Goal: Transaction & Acquisition: Purchase product/service

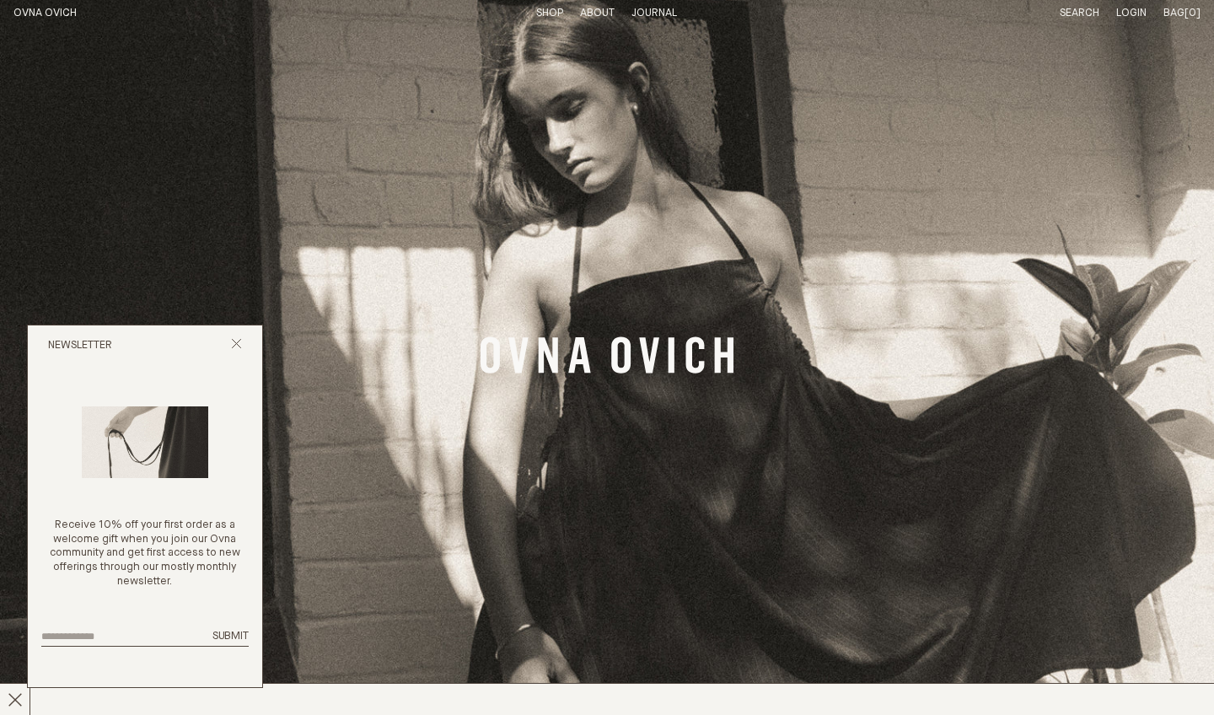
click at [555, 19] on li "Shop" at bounding box center [549, 14] width 27 height 14
click at [551, 13] on link "Shop" at bounding box center [549, 13] width 27 height 11
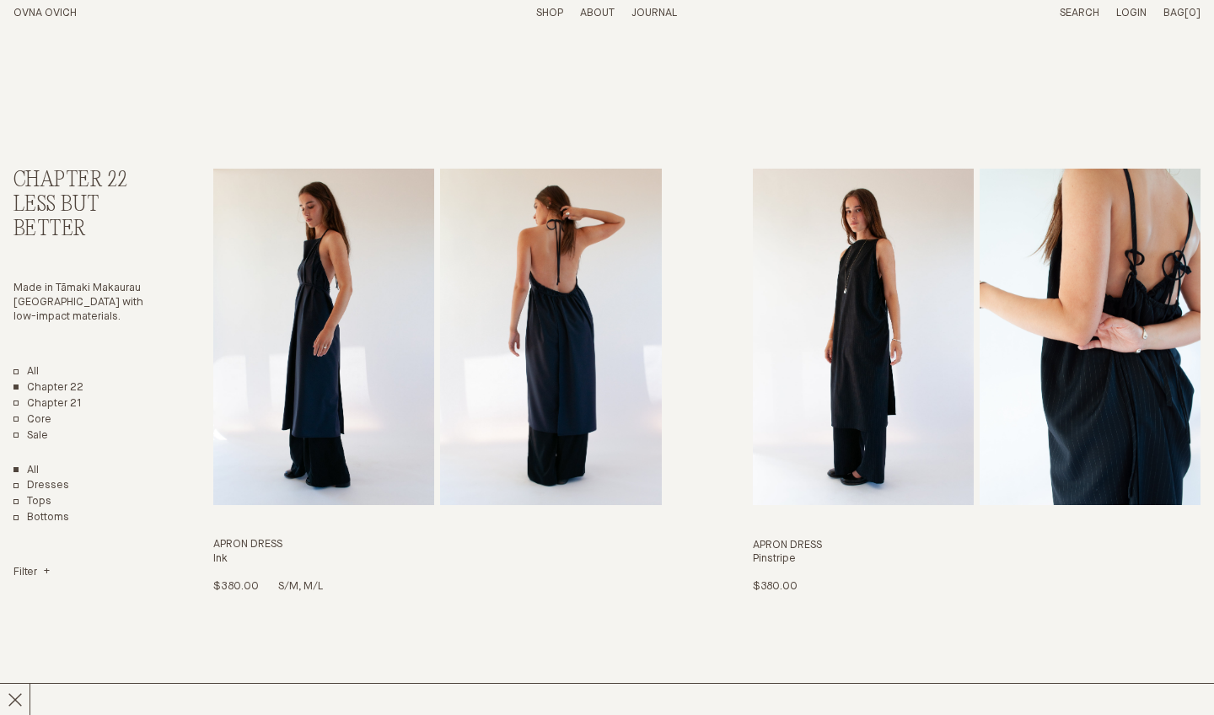
click at [541, 363] on img "Apron Dress" at bounding box center [550, 337] width 221 height 337
click at [972, 292] on img "Apron Dress" at bounding box center [863, 337] width 221 height 337
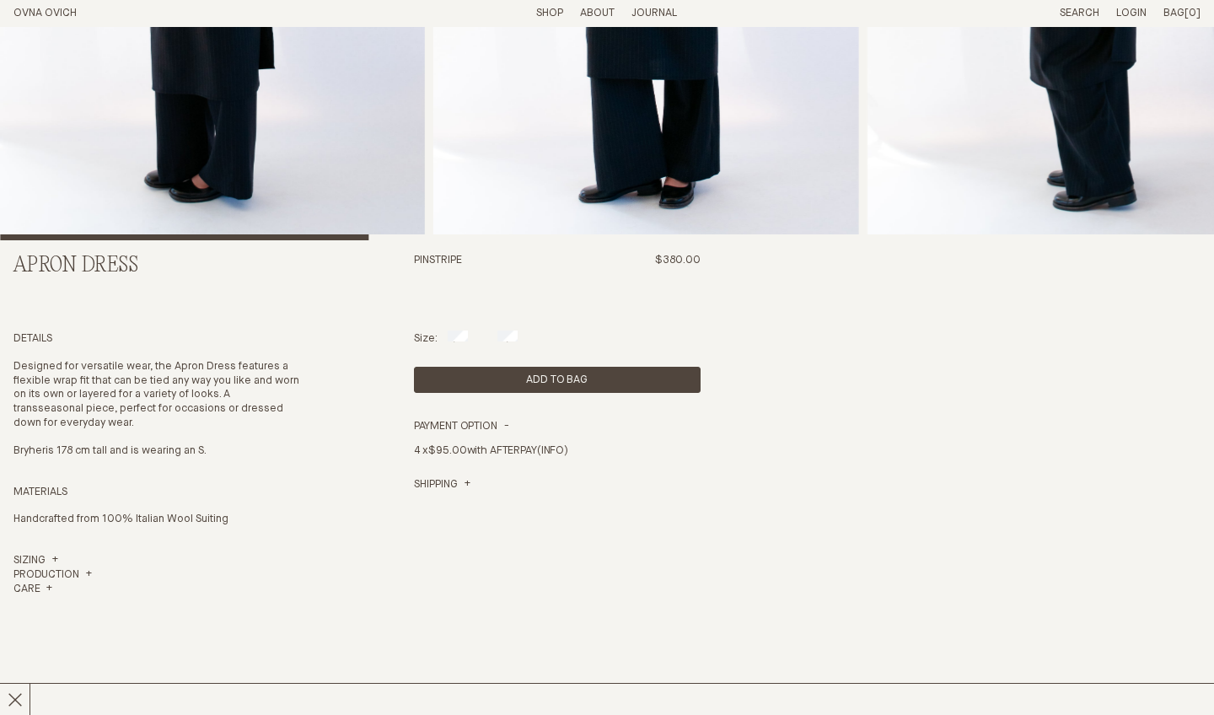
scroll to position [437, 0]
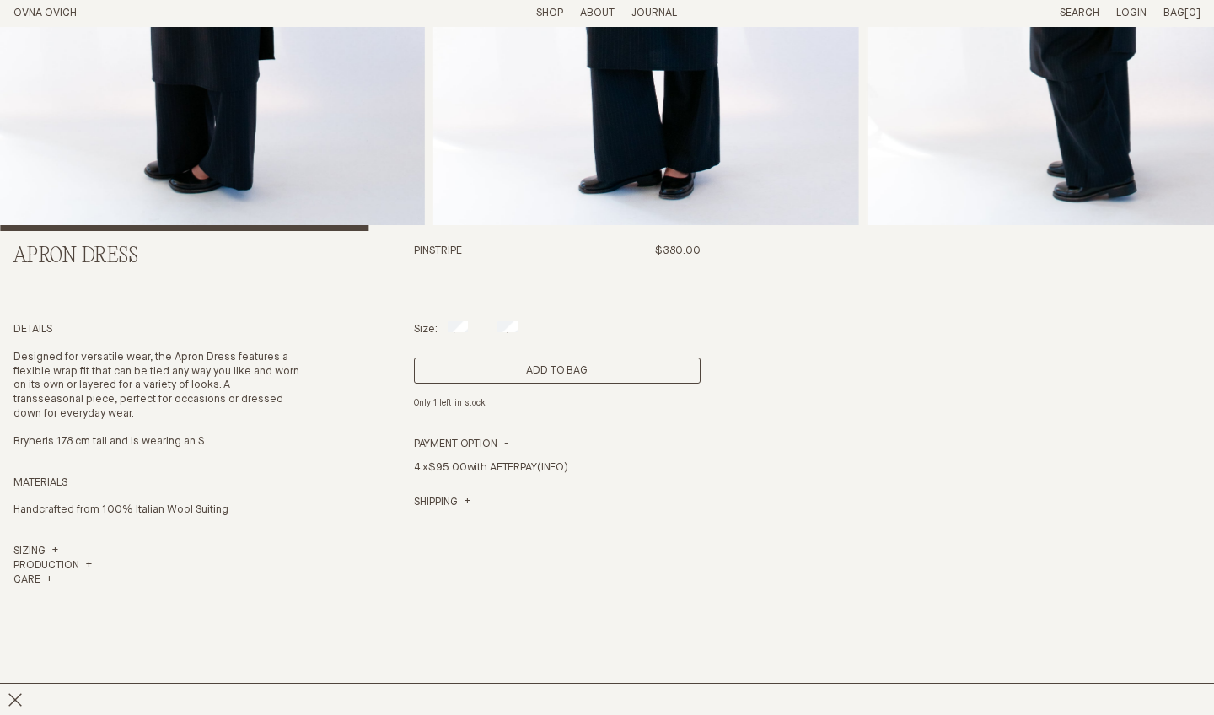
click at [517, 369] on button "Add to Bag" at bounding box center [557, 371] width 287 height 26
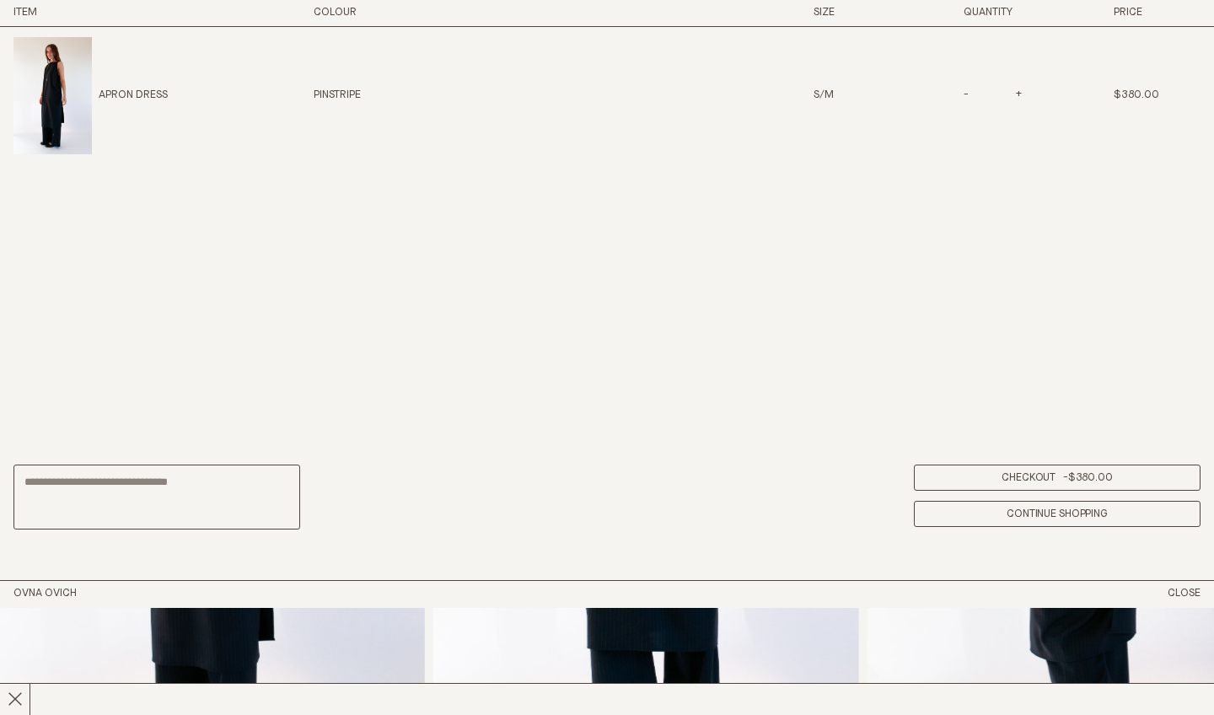
click at [1093, 482] on span "$380.00" at bounding box center [1091, 477] width 45 height 11
